Goal: Task Accomplishment & Management: Manage account settings

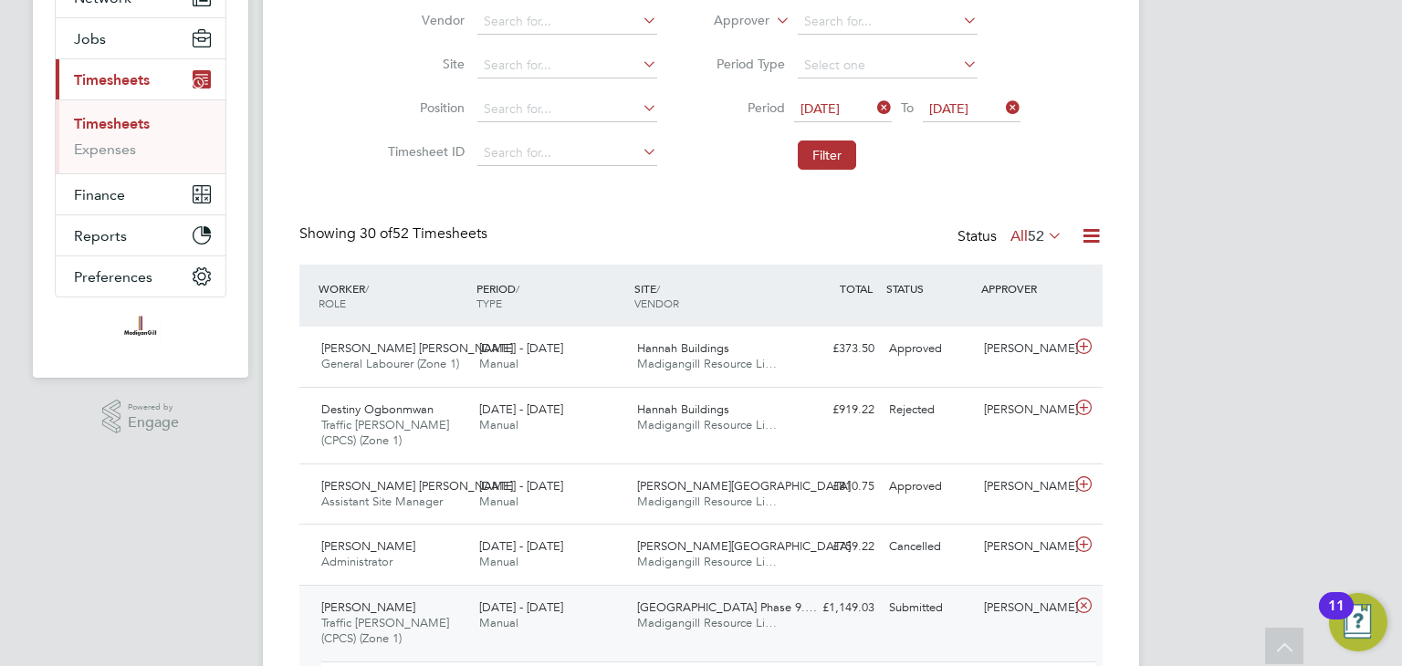
click at [873, 104] on icon at bounding box center [873, 108] width 0 height 26
click at [858, 106] on span "Select date" at bounding box center [833, 108] width 66 height 16
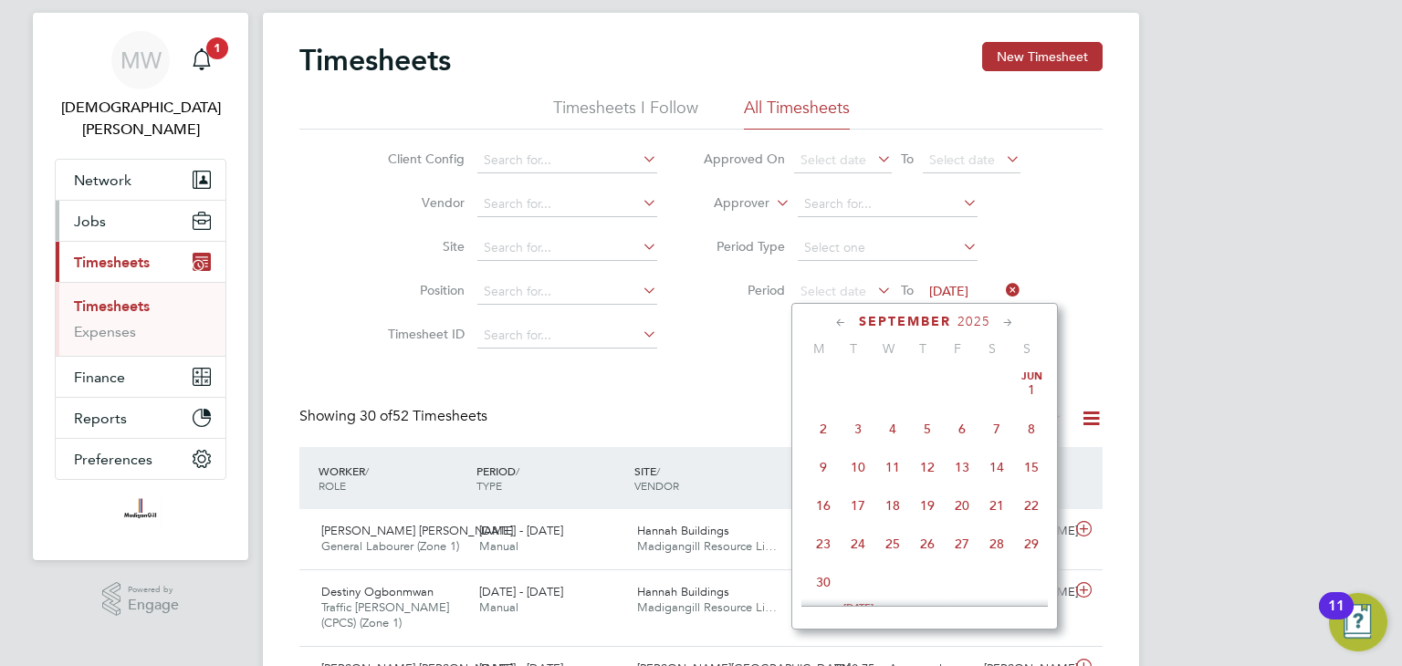
click at [108, 202] on button "Jobs" at bounding box center [141, 221] width 170 height 40
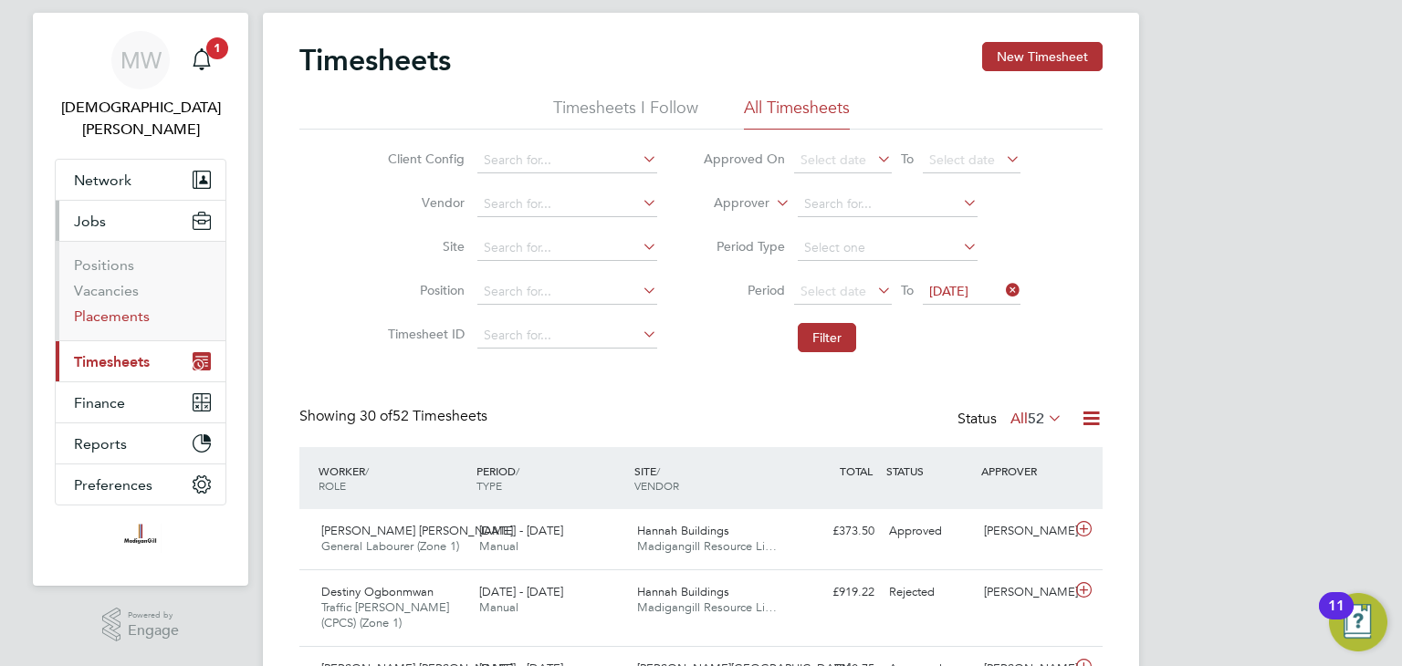
click at [128, 308] on link "Placements" at bounding box center [112, 316] width 76 height 17
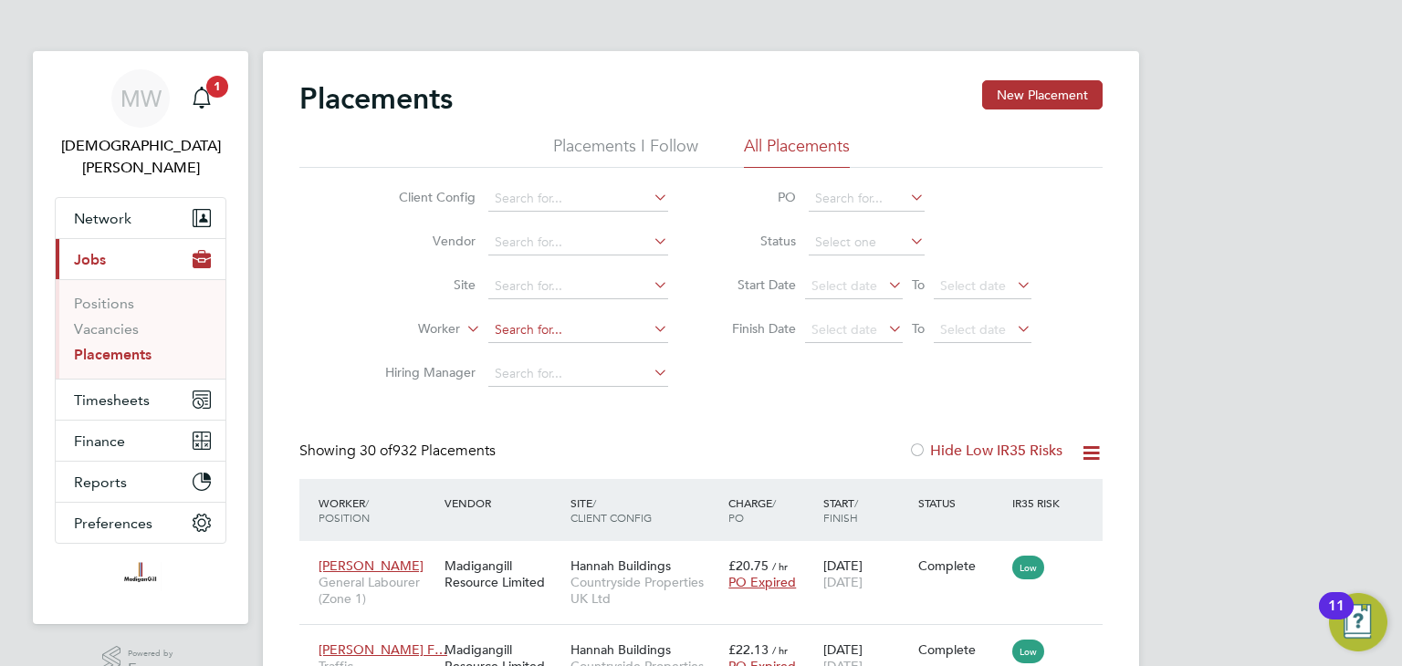
click at [550, 318] on input at bounding box center [578, 331] width 180 height 26
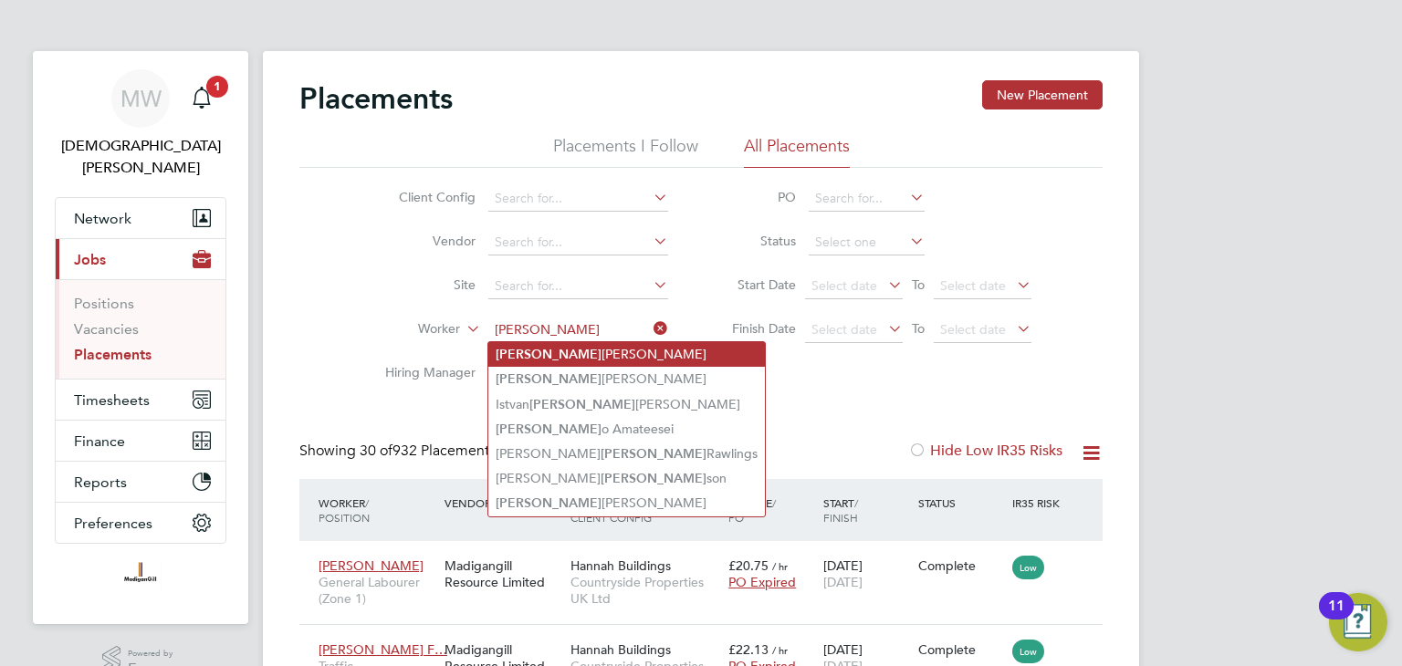
click at [565, 348] on li "[PERSON_NAME]" at bounding box center [626, 354] width 276 height 25
type input "[PERSON_NAME]"
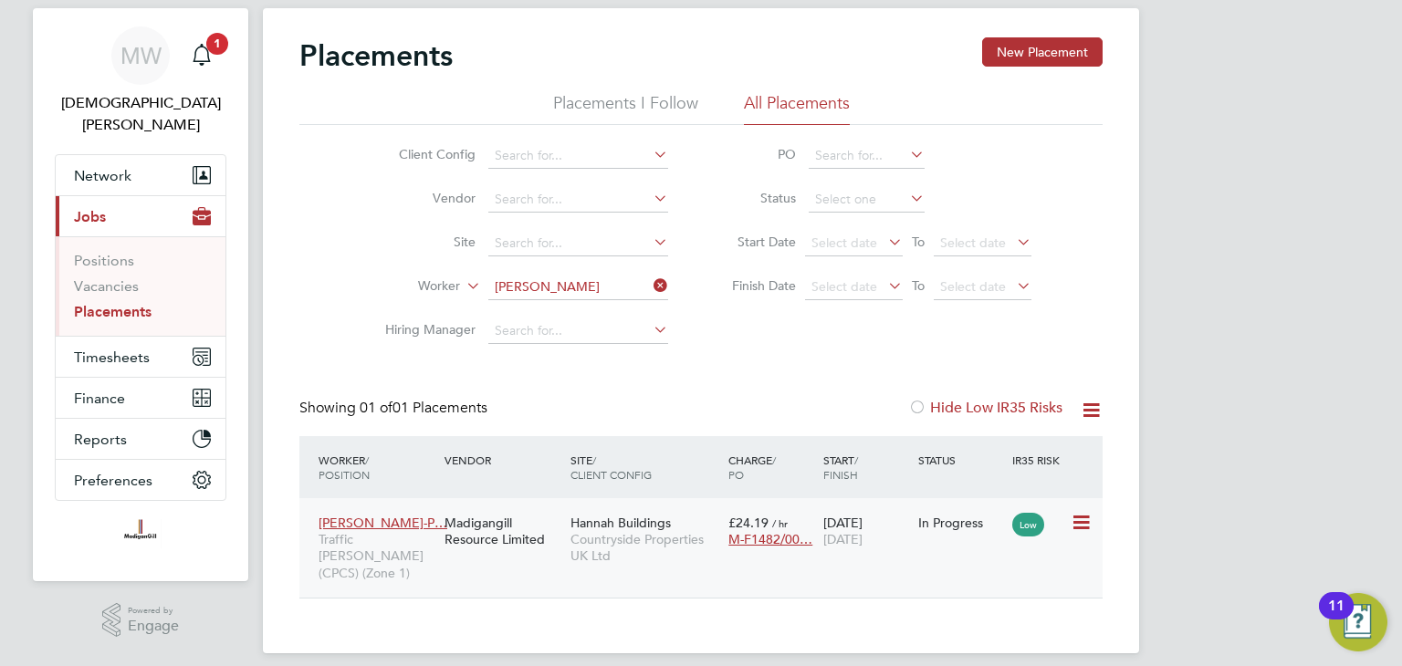
click at [898, 554] on div "[DATE] [DATE]" at bounding box center [866, 531] width 95 height 51
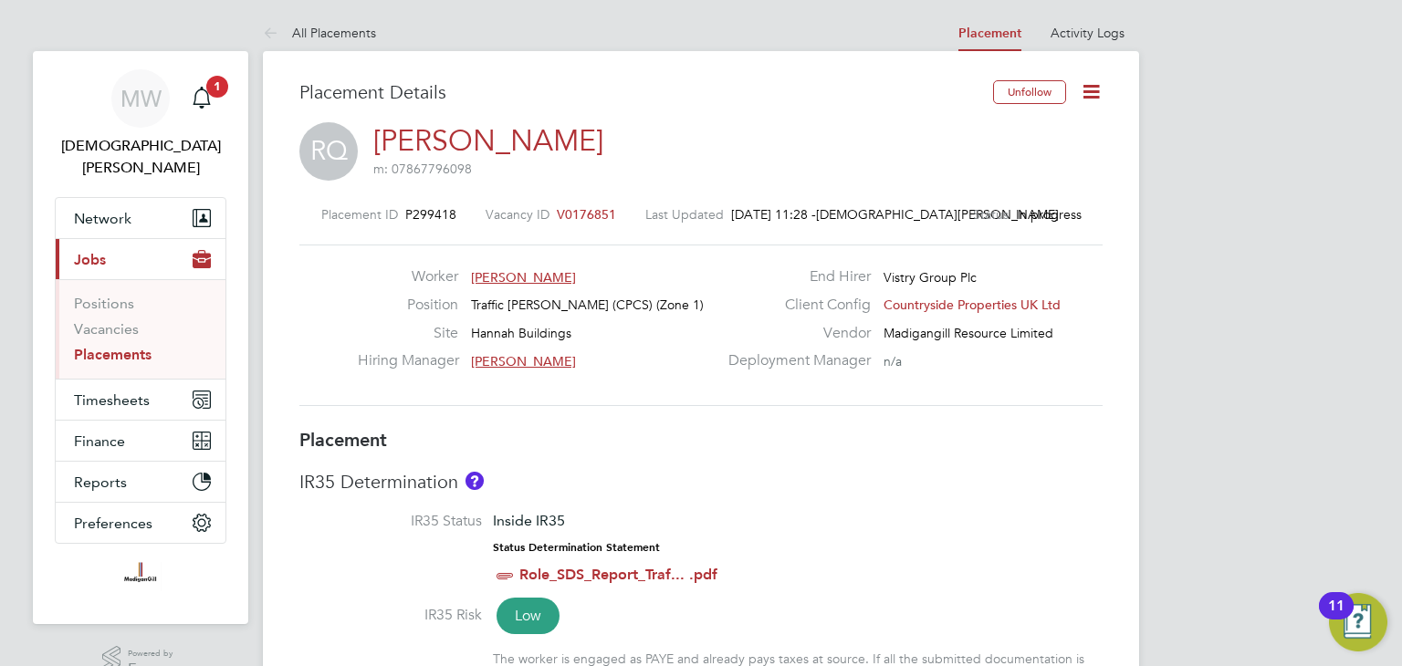
click at [1095, 89] on icon at bounding box center [1091, 91] width 23 height 23
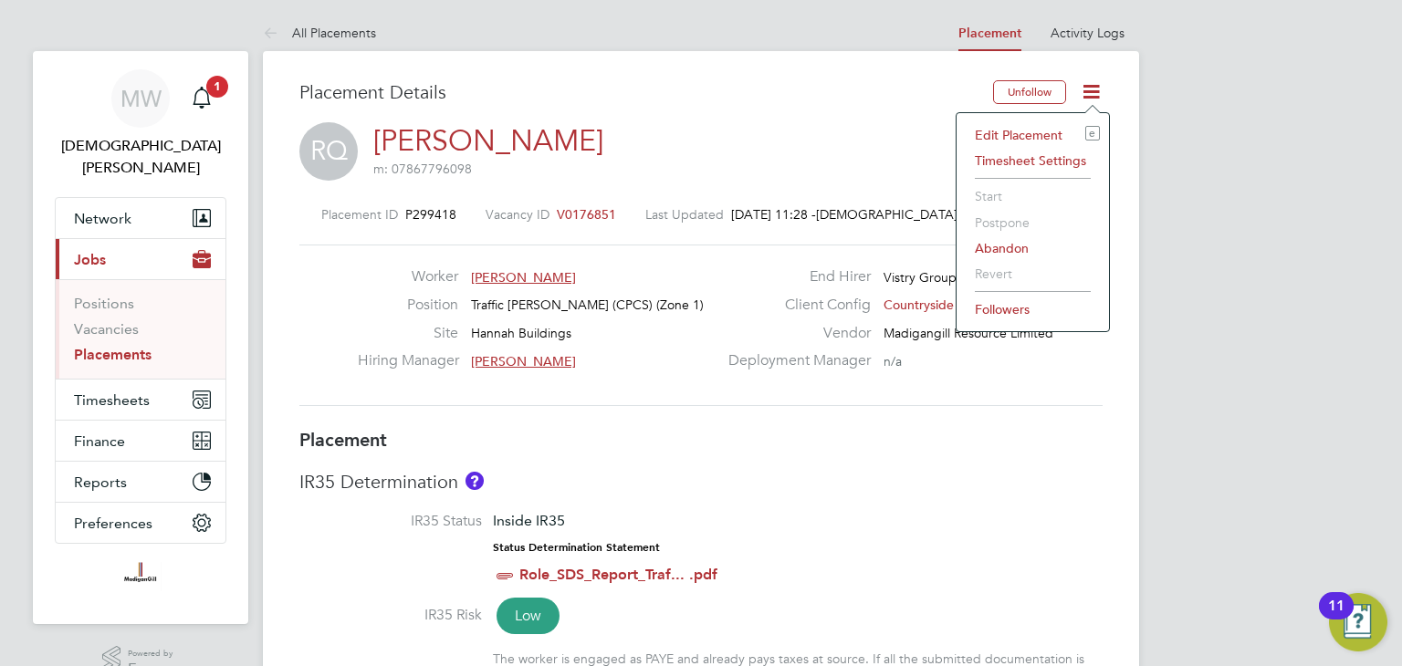
click at [1063, 159] on li "Timesheet Settings" at bounding box center [1032, 161] width 134 height 26
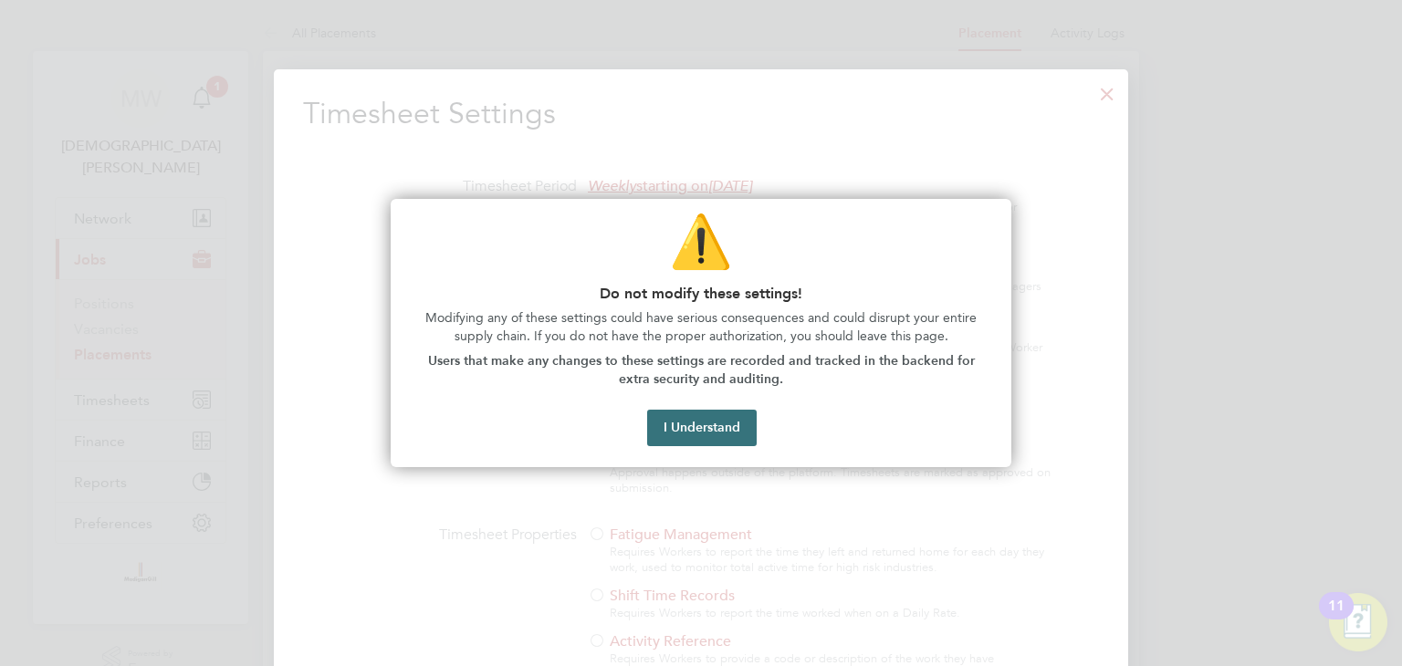
click at [743, 424] on button "I Understand" at bounding box center [702, 428] width 110 height 37
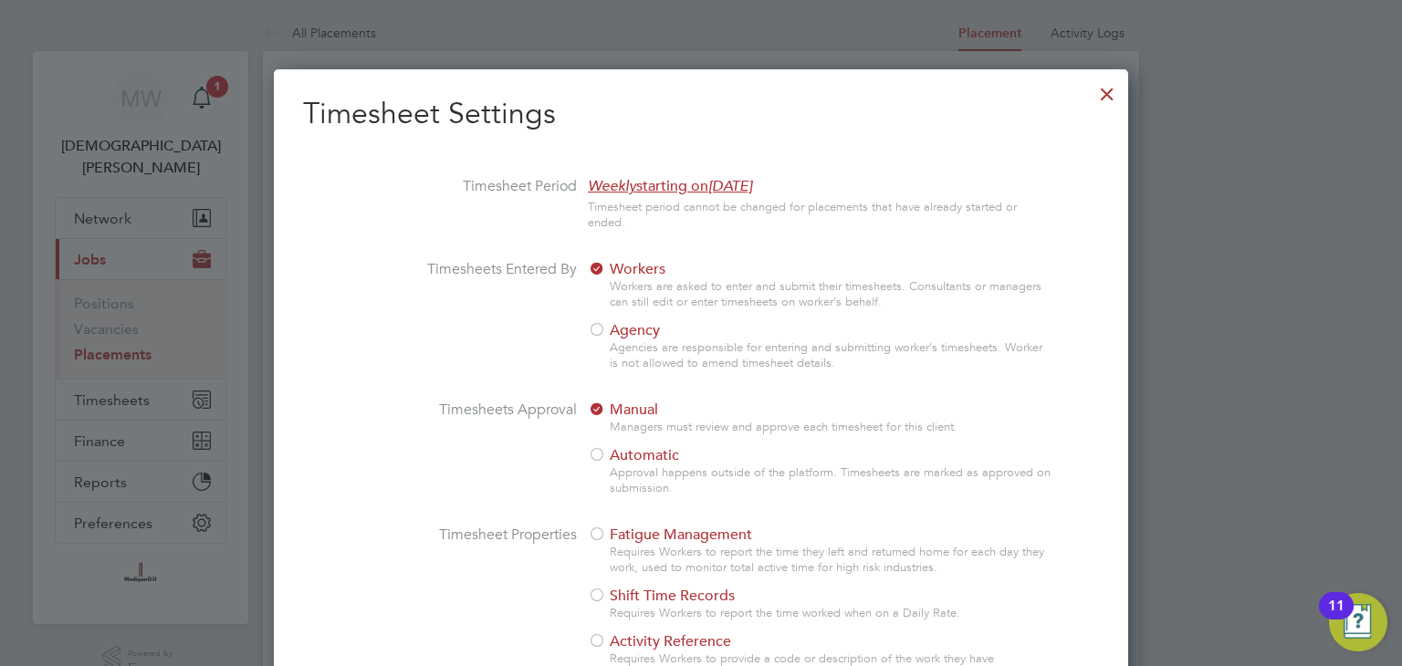
click at [1106, 92] on div at bounding box center [1106, 89] width 33 height 33
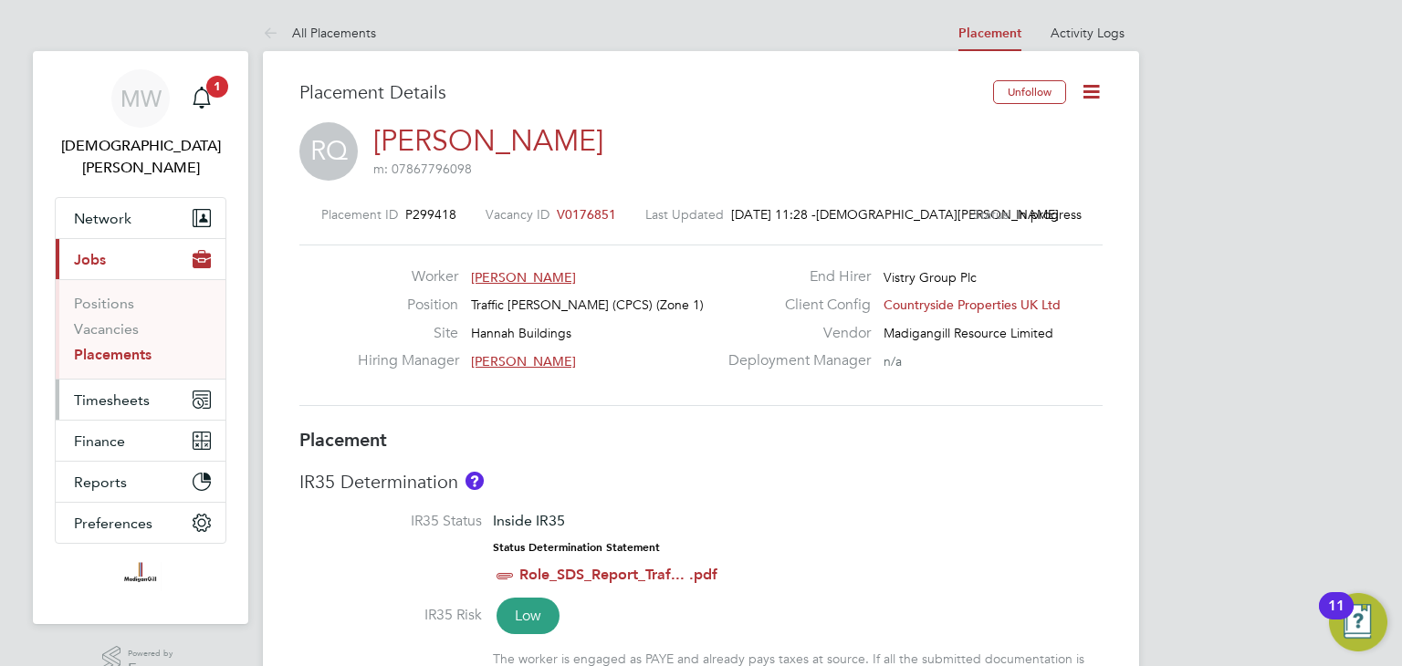
click at [104, 391] on span "Timesheets" at bounding box center [112, 399] width 76 height 17
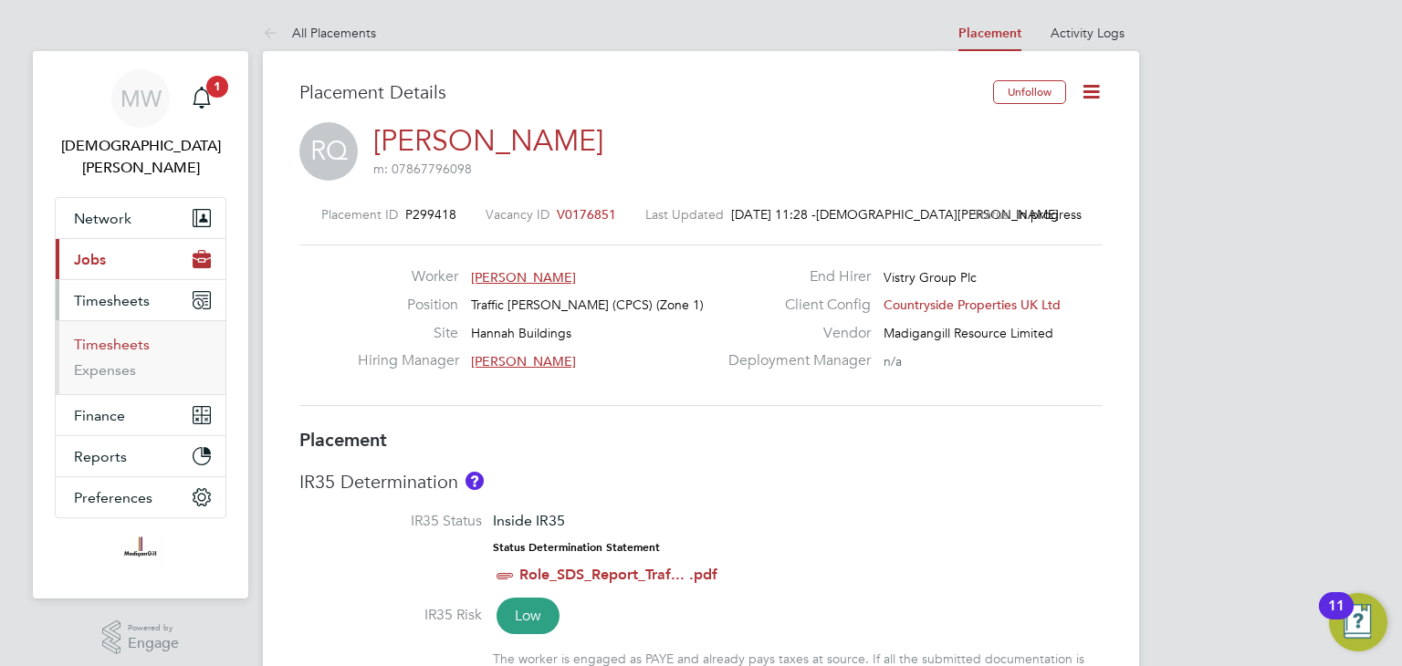
click at [139, 336] on link "Timesheets" at bounding box center [112, 344] width 76 height 17
